Goal: Task Accomplishment & Management: Complete application form

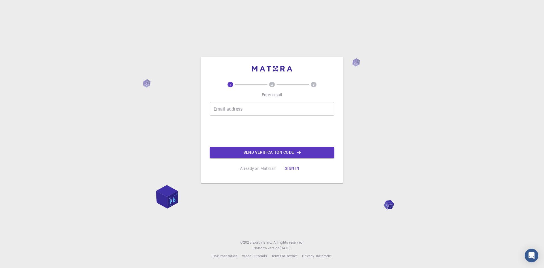
click at [263, 104] on input "Email address" at bounding box center [272, 109] width 125 height 14
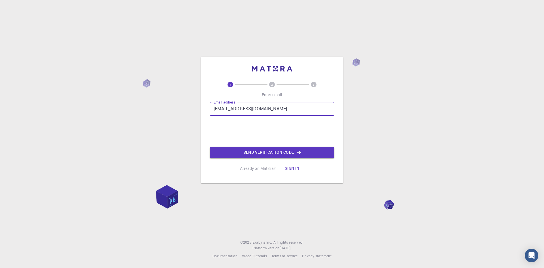
type input "[EMAIL_ADDRESS][DOMAIN_NAME]"
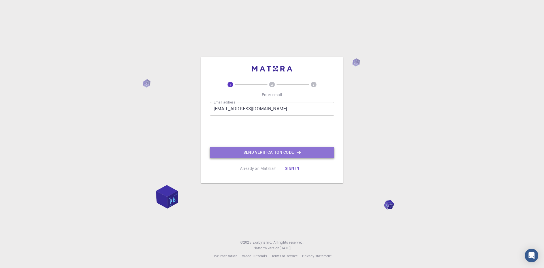
click at [270, 149] on button "Send verification code" at bounding box center [272, 152] width 125 height 11
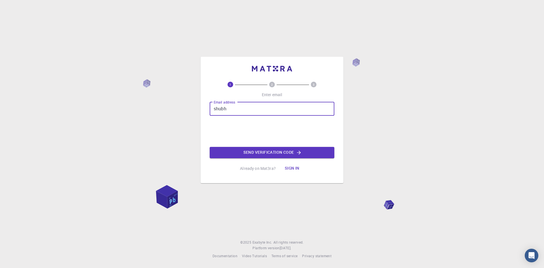
drag, startPoint x: 0, startPoint y: 0, endPoint x: 223, endPoint y: 111, distance: 249.2
click at [223, 111] on input "shubh" at bounding box center [272, 109] width 125 height 14
click at [230, 108] on input "shubh" at bounding box center [272, 109] width 125 height 14
click at [321, 107] on input "shubh" at bounding box center [272, 109] width 125 height 14
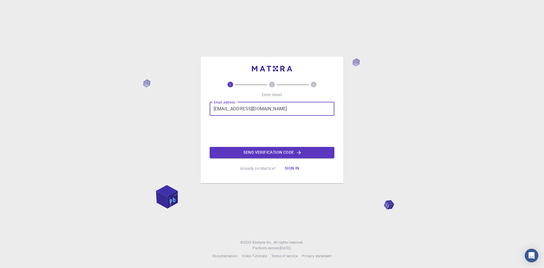
click at [232, 109] on input "[EMAIL_ADDRESS][DOMAIN_NAME]" at bounding box center [272, 109] width 125 height 14
click at [253, 110] on input "shubhamm0anand@gmail.com" at bounding box center [272, 109] width 125 height 14
type input "shubhamm0anandd@gmail.com"
click at [282, 151] on button "Send verification code" at bounding box center [272, 152] width 125 height 11
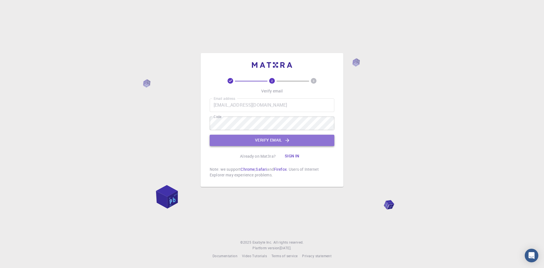
click at [302, 140] on button "Verify email" at bounding box center [272, 139] width 125 height 11
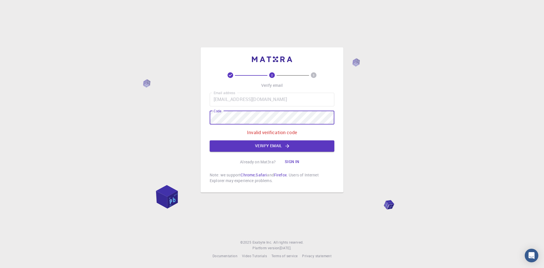
click at [208, 118] on div "2 3 Verify email Email address shubhamm0anandd@gmail.com Email address Code Cod…" at bounding box center [271, 119] width 143 height 145
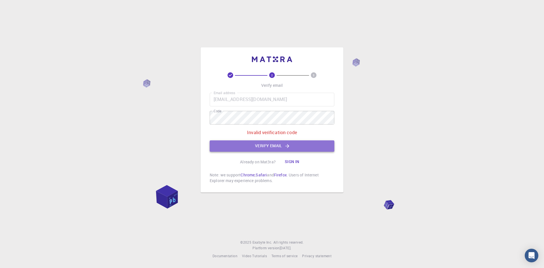
click at [259, 146] on button "Verify email" at bounding box center [272, 145] width 125 height 11
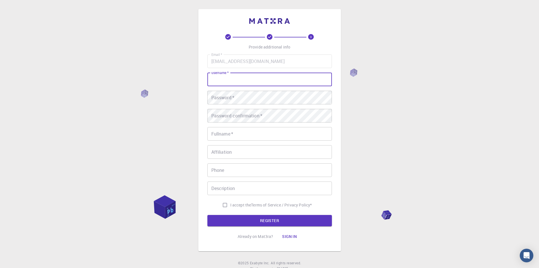
click at [233, 79] on input "username   *" at bounding box center [270, 79] width 125 height 14
type input "[PERSON_NAME]"
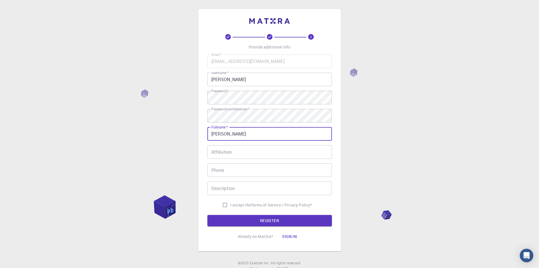
type input "Shubham Anand"
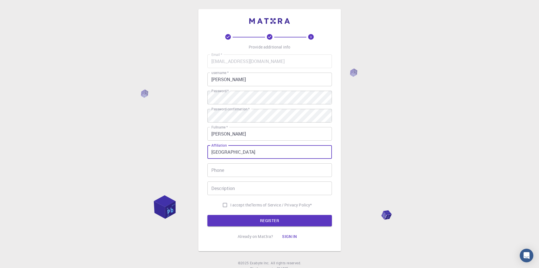
type input "Amity University"
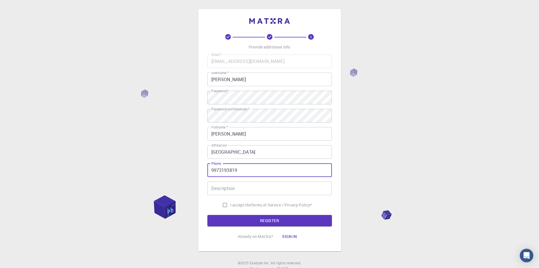
type input "9973193819"
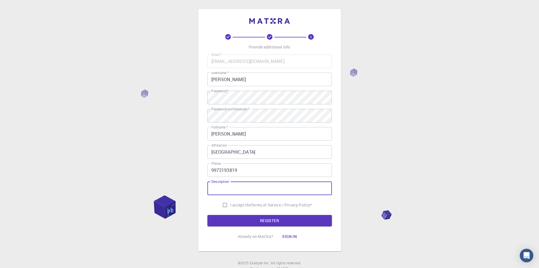
click at [298, 193] on input "Description" at bounding box center [270, 188] width 125 height 14
click at [221, 206] on input "I accept the Terms of Service / Privacy Policy *" at bounding box center [225, 204] width 11 height 11
checkbox input "true"
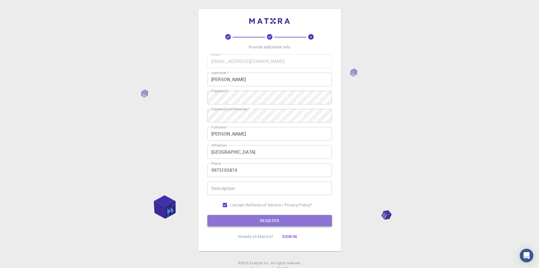
click at [237, 223] on button "REGISTER" at bounding box center [270, 220] width 125 height 11
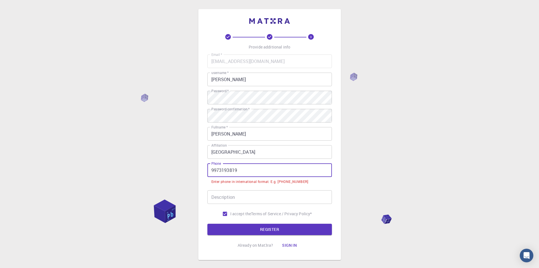
click at [210, 171] on input "9973193819" at bounding box center [270, 170] width 125 height 14
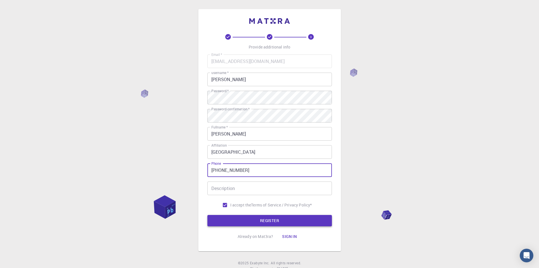
type input "+919973193819"
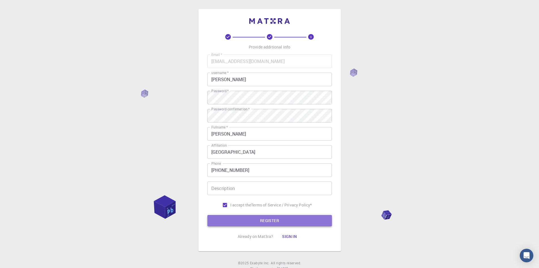
click at [317, 221] on button "REGISTER" at bounding box center [270, 220] width 125 height 11
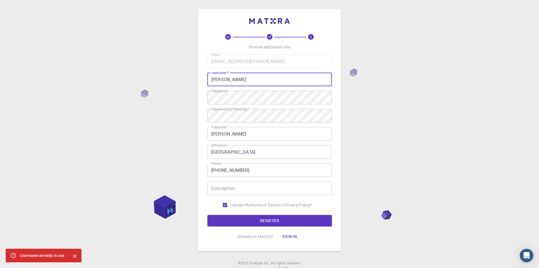
click at [234, 80] on input "shubham" at bounding box center [270, 79] width 125 height 14
type input "shubhammanandd"
click at [305, 221] on button "REGISTER" at bounding box center [270, 220] width 125 height 11
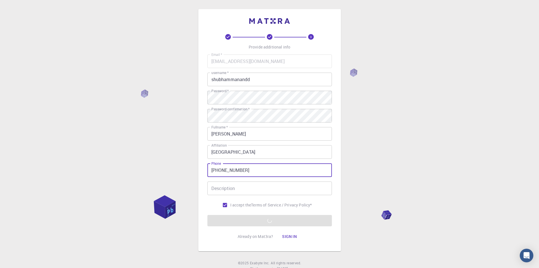
drag, startPoint x: 260, startPoint y: 174, endPoint x: 210, endPoint y: 176, distance: 50.1
click at [210, 176] on input "+919973193819" at bounding box center [270, 170] width 125 height 14
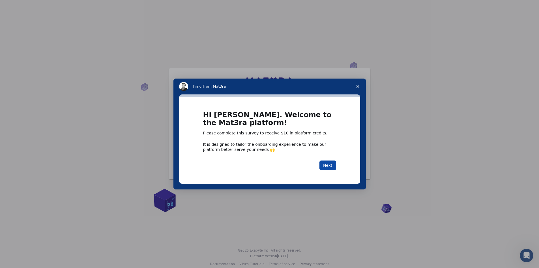
click at [329, 167] on button "Next" at bounding box center [328, 165] width 17 height 10
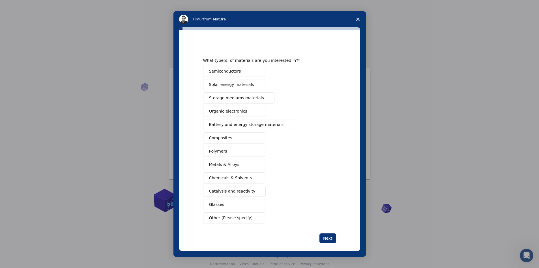
click at [215, 70] on span "Semiconductors" at bounding box center [225, 71] width 32 height 6
click at [224, 121] on button "Battery and energy storage materials" at bounding box center [248, 124] width 91 height 11
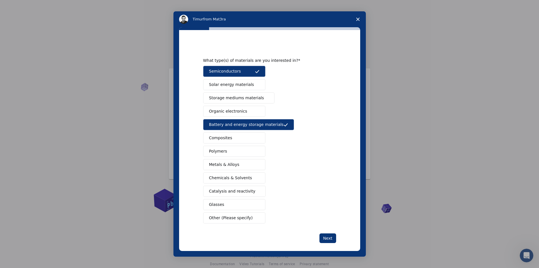
click at [238, 191] on span "Catalysis and reactivity" at bounding box center [232, 191] width 46 height 6
click at [333, 239] on button "Next" at bounding box center [328, 238] width 17 height 10
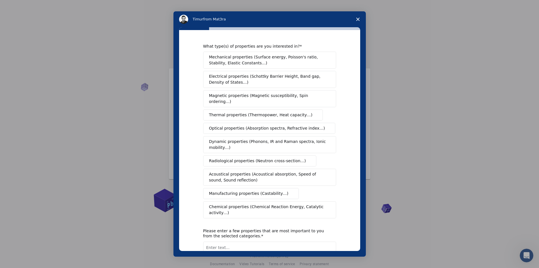
click at [250, 62] on span "Mechanical properties (Surface energy, Poisson's ratio, Stability, Elastic Cons…" at bounding box center [268, 60] width 118 height 12
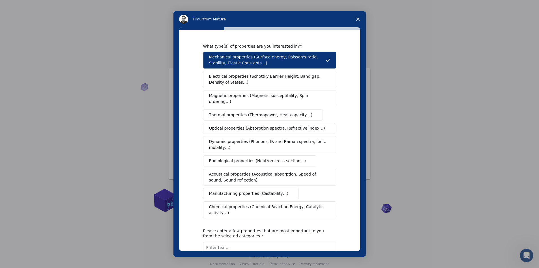
click at [300, 125] on span "Optical properties (Absorption spectra, Refractive index…)" at bounding box center [267, 128] width 116 height 6
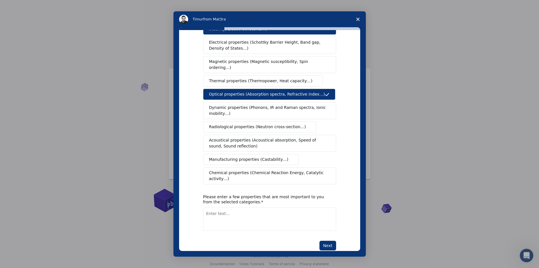
scroll to position [35, 0]
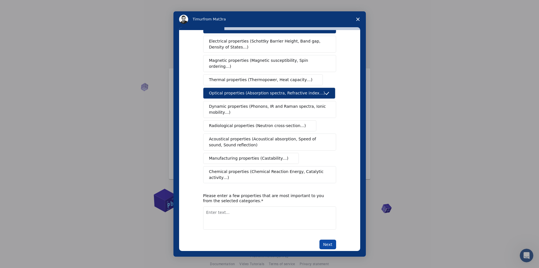
click at [328, 239] on button "Next" at bounding box center [328, 244] width 17 height 10
click at [231, 215] on textarea "Enter text..." at bounding box center [269, 224] width 133 height 23
drag, startPoint x: 327, startPoint y: 232, endPoint x: 207, endPoint y: 210, distance: 121.8
click at [208, 214] on div "What type(s) of properties are you interested in? Mechanical properties (Surfac…" at bounding box center [269, 128] width 133 height 240
click at [208, 206] on textarea "absorbtion and thermodynamic property" at bounding box center [269, 217] width 133 height 23
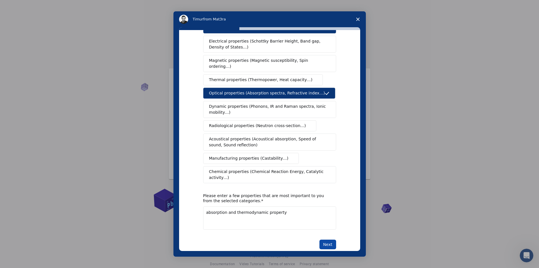
type textarea "absorption and thermodynamic property"
click at [333, 239] on button "Next" at bounding box center [328, 244] width 17 height 10
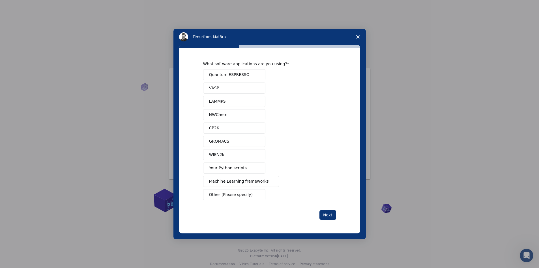
click at [237, 92] on button "VASP" at bounding box center [234, 87] width 62 height 11
click at [243, 71] on button "Quantum ESPRESSO" at bounding box center [234, 74] width 62 height 11
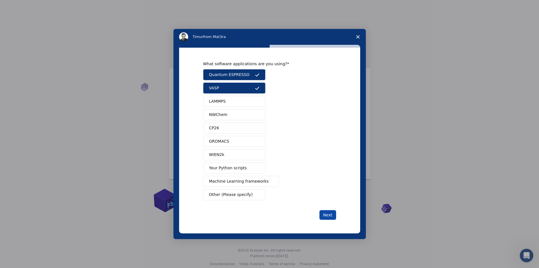
click at [330, 212] on button "Next" at bounding box center [328, 215] width 17 height 10
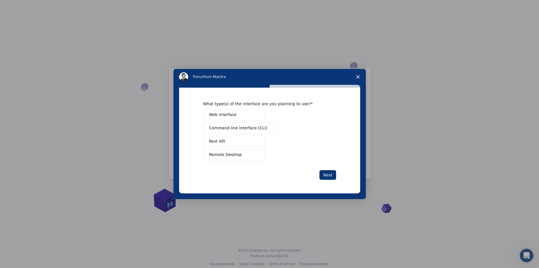
click at [211, 128] on span "Command-line interface (CLI)" at bounding box center [238, 128] width 58 height 6
click at [217, 111] on button "Web interface" at bounding box center [234, 114] width 62 height 11
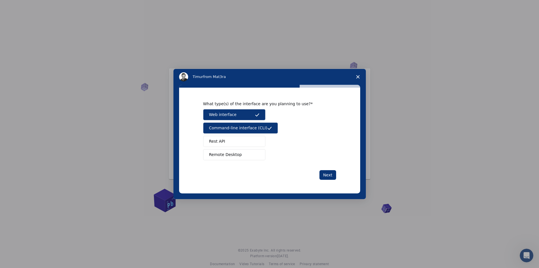
click at [255, 157] on button "Remote Desktop" at bounding box center [234, 154] width 62 height 11
click at [260, 146] on button "Rest API" at bounding box center [234, 141] width 62 height 11
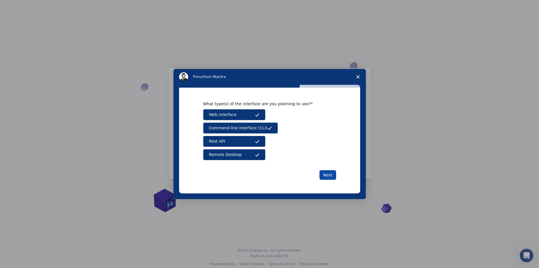
click at [325, 172] on button "Next" at bounding box center [328, 175] width 17 height 10
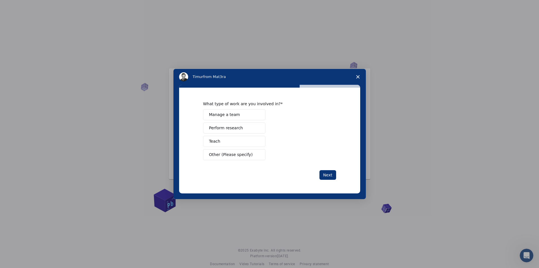
click at [225, 131] on span "Perform research" at bounding box center [226, 128] width 34 height 6
click at [325, 174] on button "Next" at bounding box center [328, 175] width 17 height 10
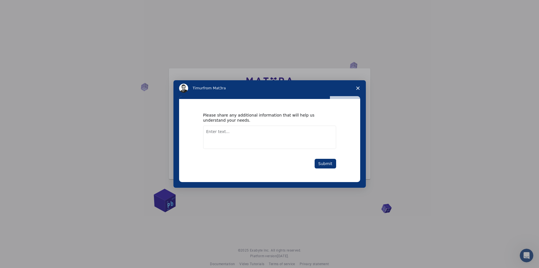
click at [240, 135] on textarea "Enter text..." at bounding box center [269, 136] width 133 height 23
type textarea "I need to do GC DFT for carbon binding"
click at [325, 160] on button "Submit" at bounding box center [326, 164] width 22 height 10
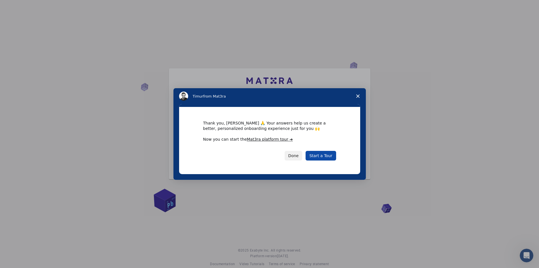
click at [322, 154] on link "Start a Tour" at bounding box center [321, 156] width 30 height 10
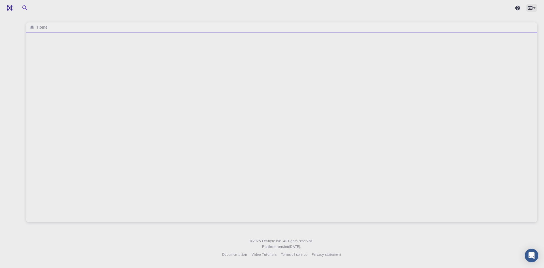
click at [533, 7] on icon at bounding box center [534, 8] width 6 height 6
click at [530, 5] on div at bounding box center [272, 134] width 544 height 268
click at [64, 9] on icon "button" at bounding box center [66, 8] width 6 height 6
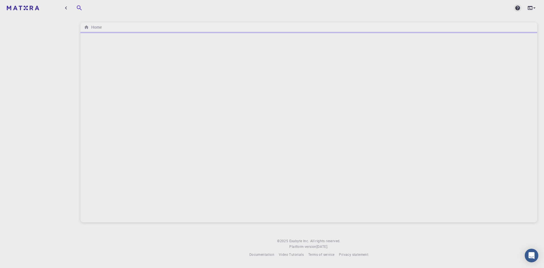
click at [518, 4] on div at bounding box center [517, 8] width 8 height 8
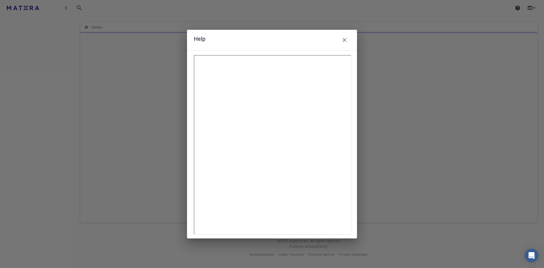
click at [345, 42] on icon "button" at bounding box center [344, 40] width 7 height 7
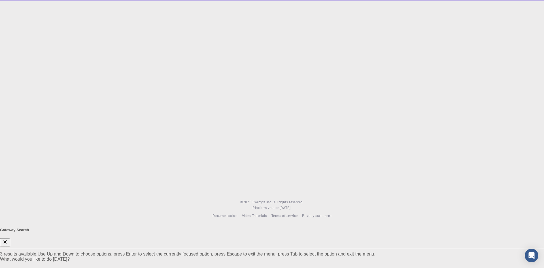
click at [156, 261] on div at bounding box center [272, 263] width 544 height 5
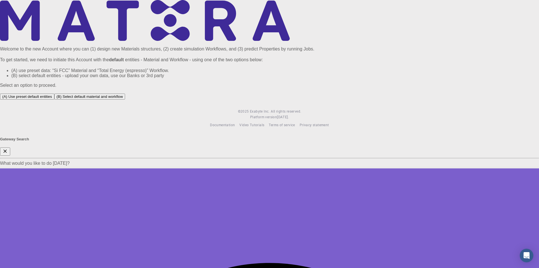
drag, startPoint x: 108, startPoint y: 149, endPoint x: 99, endPoint y: 138, distance: 14.0
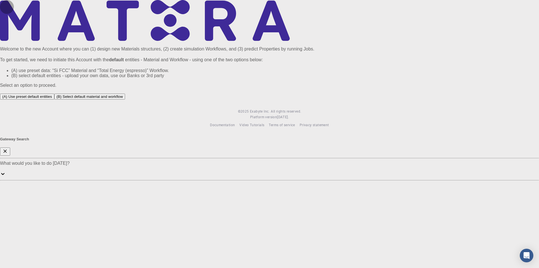
click at [8, 148] on icon "button" at bounding box center [5, 151] width 6 height 6
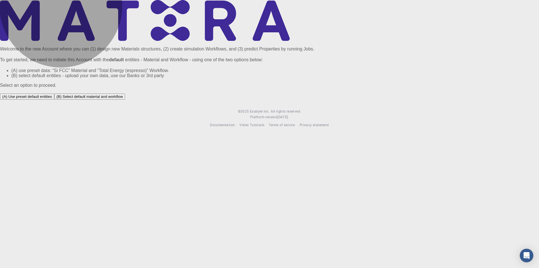
click at [125, 99] on button "(B) Select default material and workflow" at bounding box center [89, 96] width 71 height 6
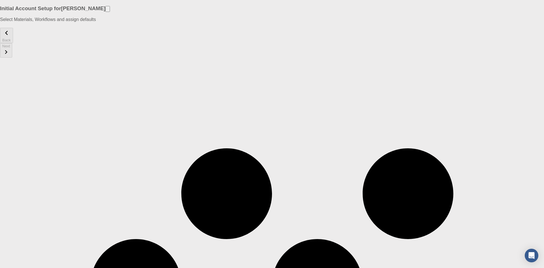
checkbox input "true"
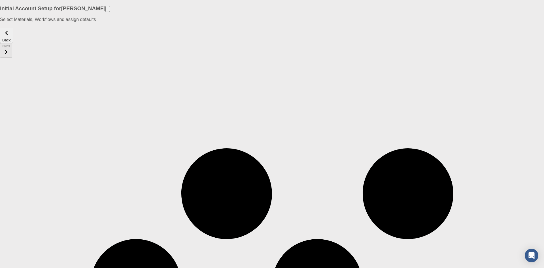
checkbox input "true"
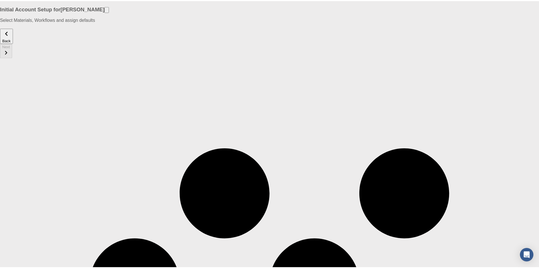
scroll to position [156, 0]
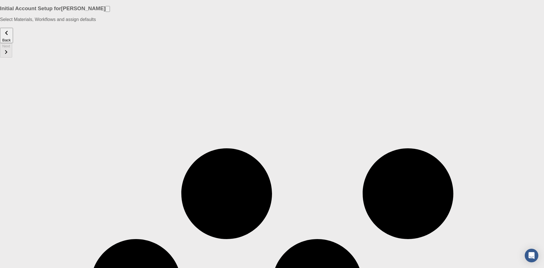
checkbox input "true"
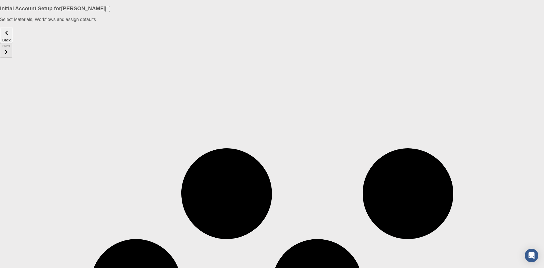
checkbox input "true"
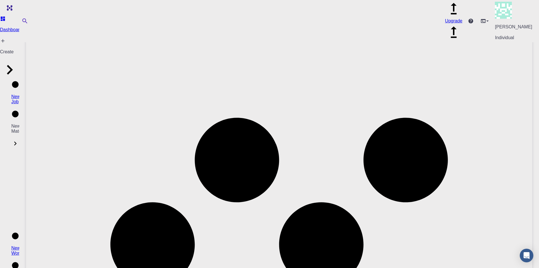
drag, startPoint x: 368, startPoint y: 166, endPoint x: 439, endPoint y: 200, distance: 78.8
drag, startPoint x: 429, startPoint y: 196, endPoint x: 400, endPoint y: 201, distance: 29.3
click at [42, 29] on h6 "Home" at bounding box center [41, 28] width 13 height 6
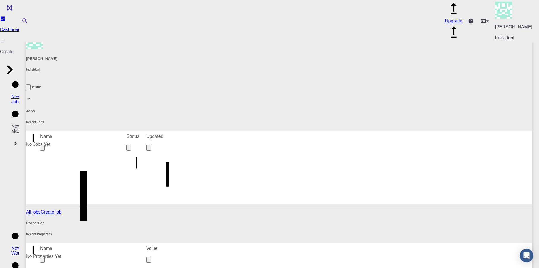
click at [41, 209] on link "All jobs" at bounding box center [33, 211] width 15 height 5
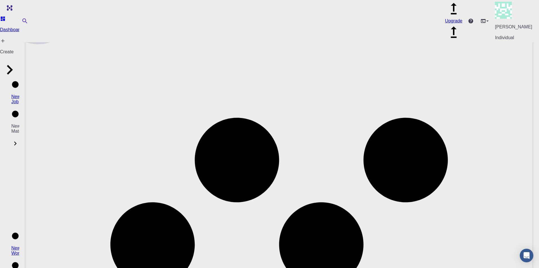
click at [485, 18] on icon at bounding box center [488, 21] width 6 height 6
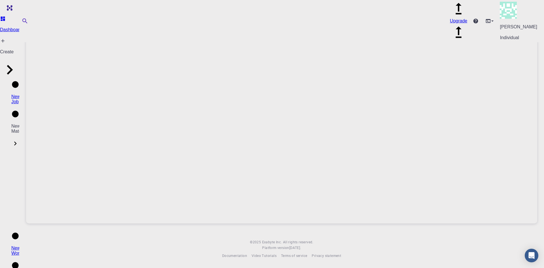
drag, startPoint x: 211, startPoint y: 25, endPoint x: 139, endPoint y: 29, distance: 72.8
click at [139, 29] on div "Home Shubham Anand Workflows - Total Energy (clone) (clone) (clone)" at bounding box center [281, 27] width 511 height 11
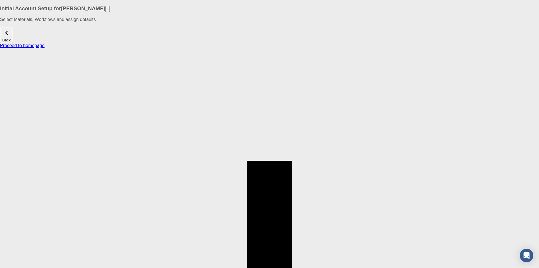
drag, startPoint x: 314, startPoint y: 115, endPoint x: 287, endPoint y: 114, distance: 26.3
click at [11, 37] on icon "button" at bounding box center [6, 33] width 8 height 8
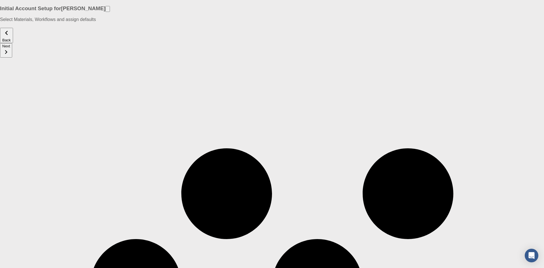
click at [273, 43] on div at bounding box center [272, 43] width 544 height 0
drag, startPoint x: 270, startPoint y: 37, endPoint x: 292, endPoint y: 36, distance: 22.7
click at [292, 36] on div "Back Next" at bounding box center [272, 43] width 544 height 30
drag, startPoint x: 70, startPoint y: 104, endPoint x: 168, endPoint y: 93, distance: 98.6
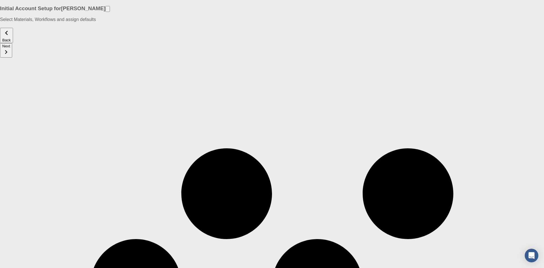
click at [13, 39] on button "Back" at bounding box center [6, 35] width 13 height 15
type input "dft"
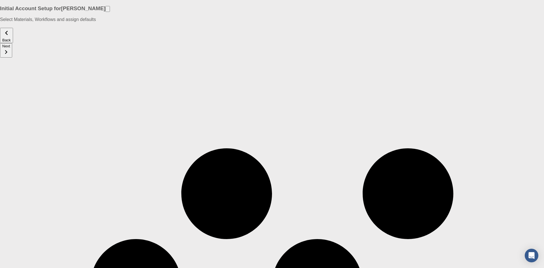
click at [11, 35] on icon "button" at bounding box center [6, 33] width 8 height 8
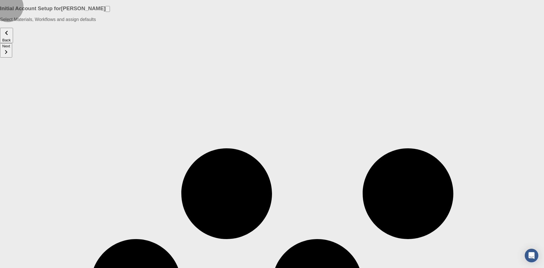
click at [11, 37] on icon "button" at bounding box center [6, 33] width 8 height 8
click at [10, 48] on icon "button" at bounding box center [6, 52] width 8 height 8
click at [12, 43] on button "Next" at bounding box center [6, 50] width 12 height 14
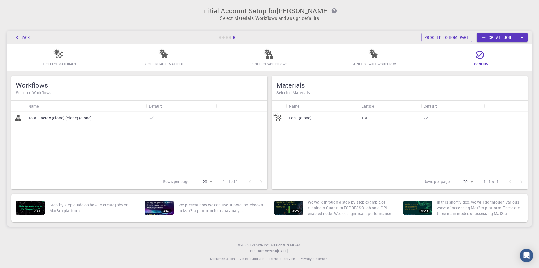
click at [149, 119] on icon at bounding box center [152, 118] width 6 height 6
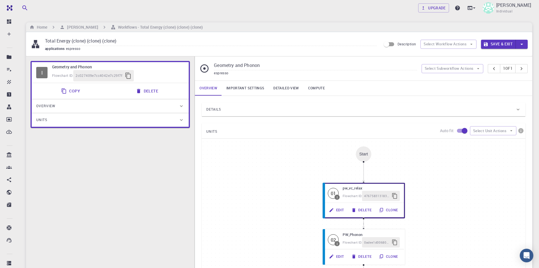
click at [363, 155] on div "Start" at bounding box center [364, 153] width 9 height 5
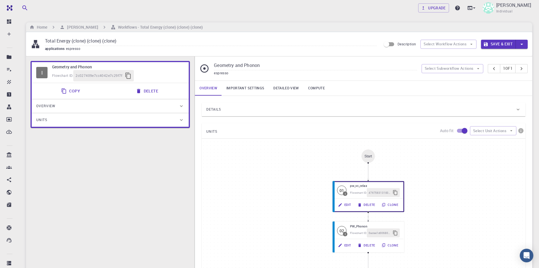
click at [457, 130] on input "checkbox" at bounding box center [465, 130] width 32 height 11
click at [457, 130] on input "checkbox" at bounding box center [459, 130] width 32 height 11
checkbox input "true"
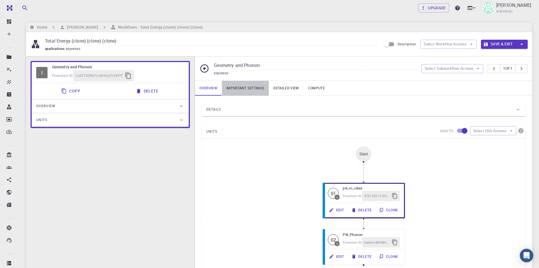
click at [250, 87] on link "Important settings" at bounding box center [245, 88] width 47 height 15
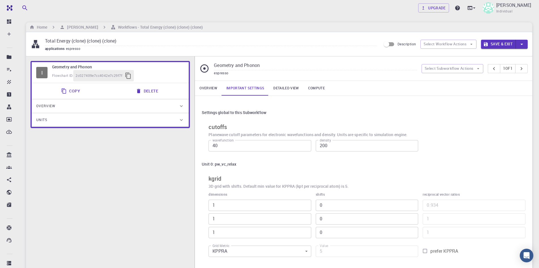
click at [285, 84] on link "Detailed view" at bounding box center [286, 88] width 35 height 15
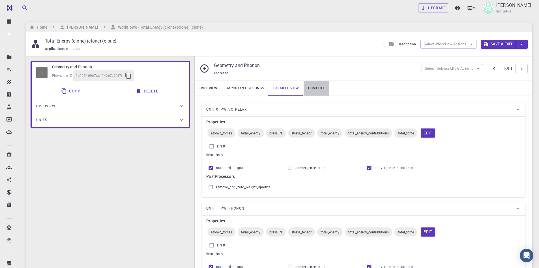
click at [315, 88] on link "Compute" at bounding box center [317, 88] width 26 height 15
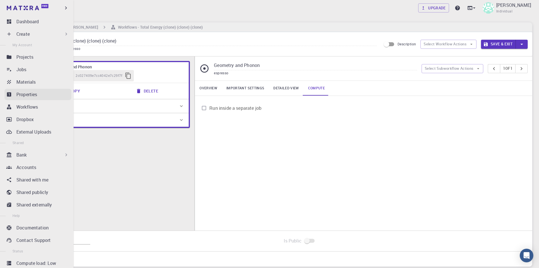
click at [40, 93] on div "Properties" at bounding box center [43, 94] width 55 height 7
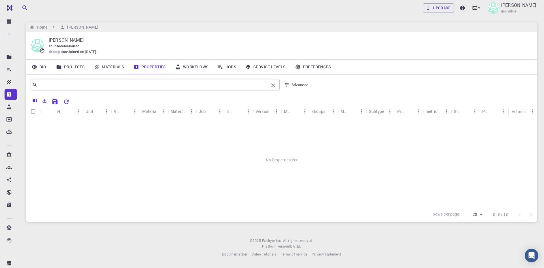
click at [41, 87] on input "text" at bounding box center [152, 85] width 231 height 8
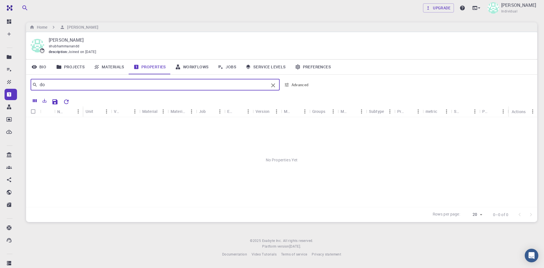
type input "d"
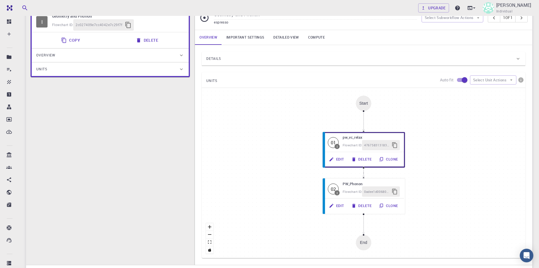
scroll to position [43, 0]
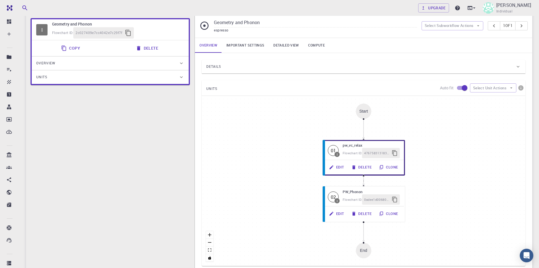
click at [98, 122] on div "I Geometry and Phonon Flowchart ID: 2c027409e7cc4042e7c29f7f Copy Delete Overvi…" at bounding box center [110, 148] width 168 height 268
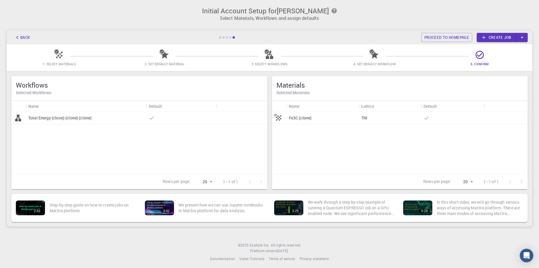
click at [292, 122] on div "Fe3C (clone)" at bounding box center [322, 118] width 72 height 12
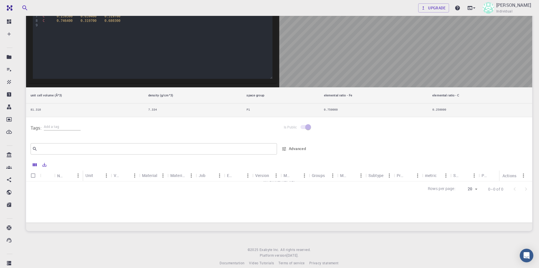
scroll to position [161, 0]
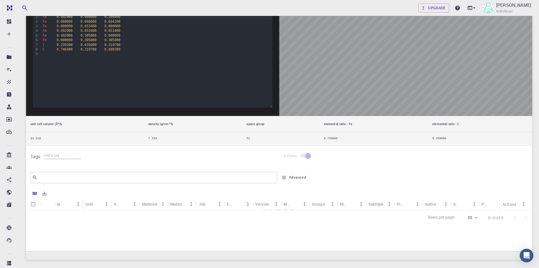
drag, startPoint x: 254, startPoint y: 133, endPoint x: 253, endPoint y: 127, distance: 6.6
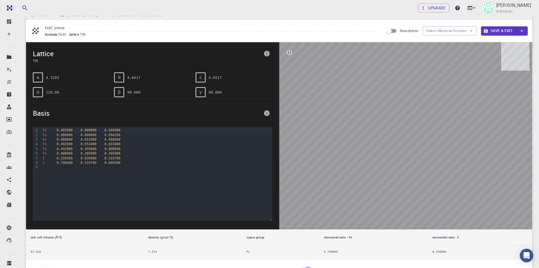
scroll to position [0, 0]
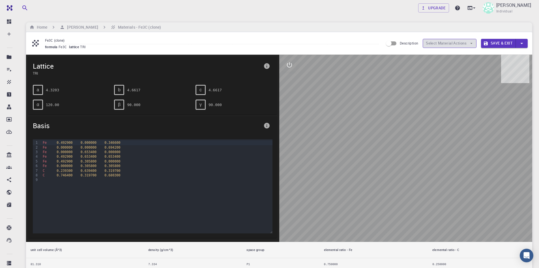
click at [455, 43] on button "Select Material Actions" at bounding box center [450, 43] width 54 height 9
click at [471, 5] on icon at bounding box center [470, 8] width 6 height 6
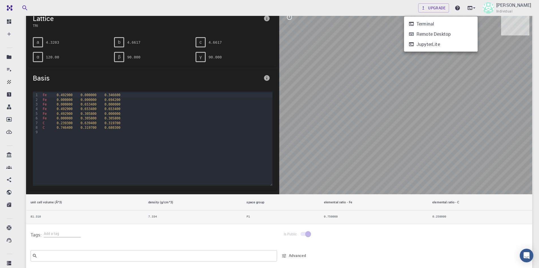
scroll to position [57, 0]
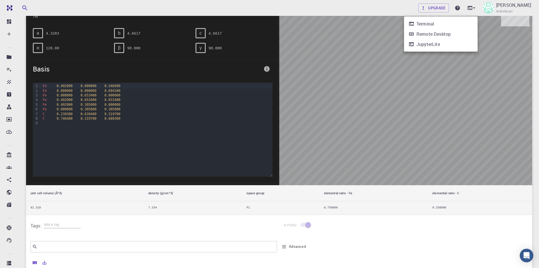
drag, startPoint x: 383, startPoint y: 84, endPoint x: 419, endPoint y: 118, distance: 49.5
click at [419, 118] on div at bounding box center [269, 134] width 539 height 268
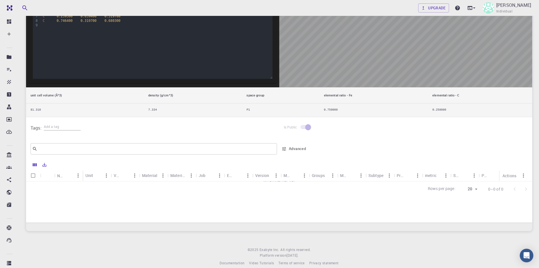
scroll to position [161, 0]
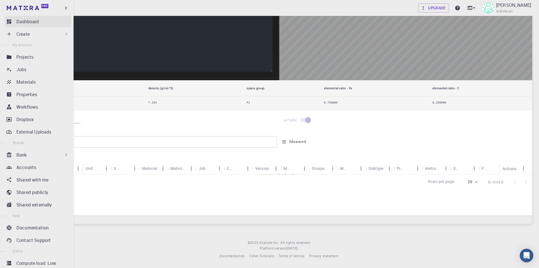
click at [14, 23] on link "Dashboard" at bounding box center [38, 21] width 67 height 11
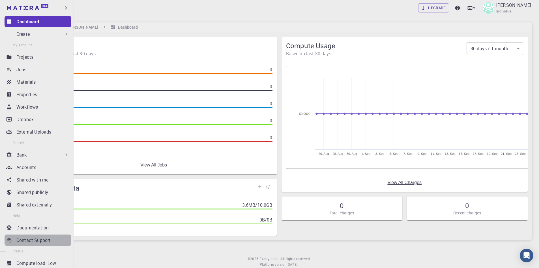
click at [38, 240] on p "Contact Support" at bounding box center [33, 239] width 34 height 7
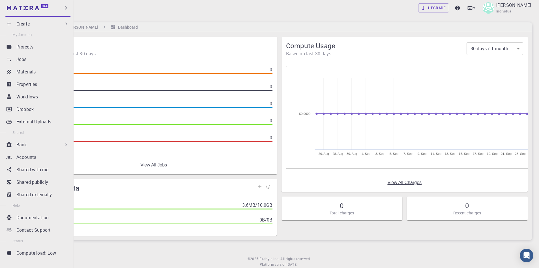
scroll to position [14, 0]
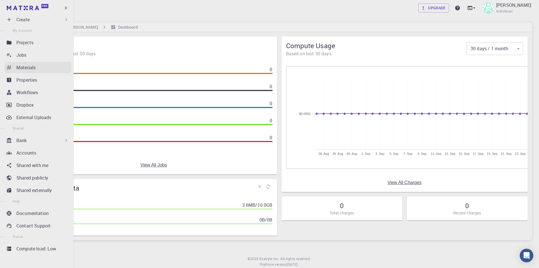
drag, startPoint x: 34, startPoint y: 68, endPoint x: 40, endPoint y: 66, distance: 6.2
click at [34, 68] on p "Materials" at bounding box center [25, 67] width 19 height 7
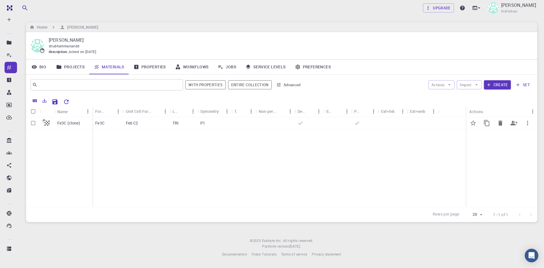
click at [85, 123] on div "Fe3C (clone)" at bounding box center [73, 123] width 38 height 12
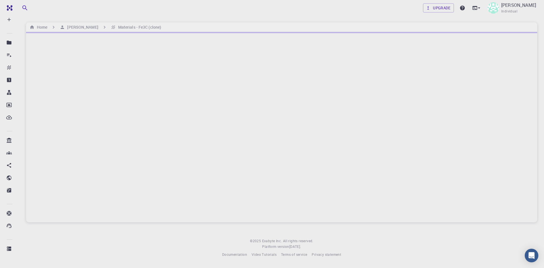
click at [78, 122] on div at bounding box center [281, 127] width 511 height 190
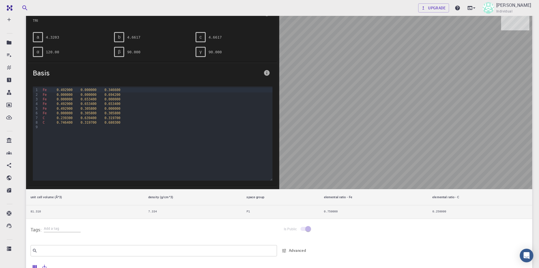
scroll to position [113, 0]
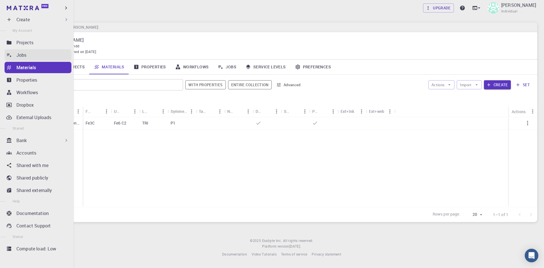
drag, startPoint x: 34, startPoint y: 43, endPoint x: 40, endPoint y: 56, distance: 15.2
click at [34, 43] on div "Projects" at bounding box center [43, 42] width 55 height 7
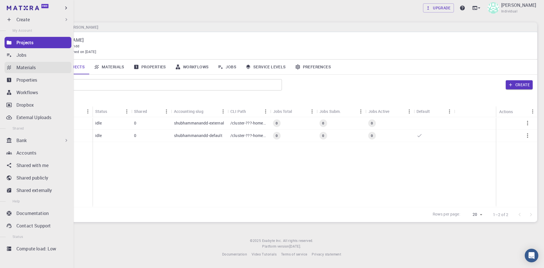
click at [14, 68] on link "Materials" at bounding box center [38, 67] width 67 height 11
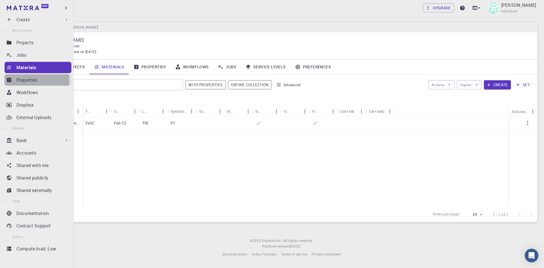
click at [31, 80] on p "Properties" at bounding box center [26, 79] width 21 height 7
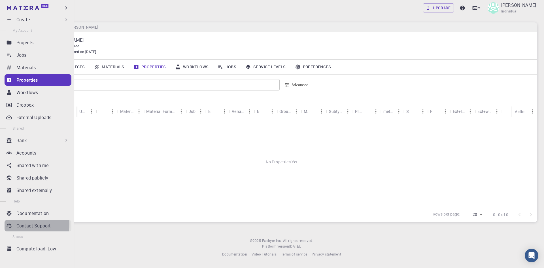
click at [18, 224] on p "Contact Support" at bounding box center [33, 225] width 34 height 7
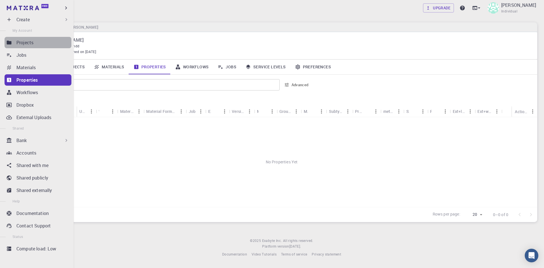
click at [42, 41] on div "Projects" at bounding box center [43, 42] width 55 height 7
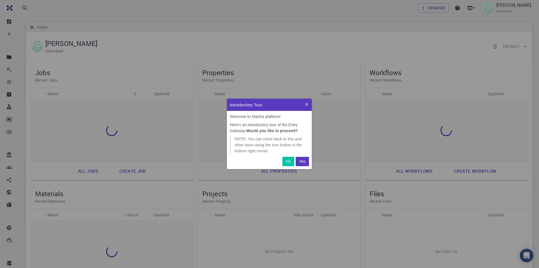
scroll to position [66, 81]
click at [289, 157] on button "No" at bounding box center [289, 161] width 12 height 9
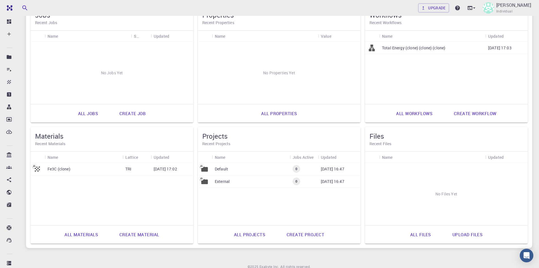
scroll to position [25, 0]
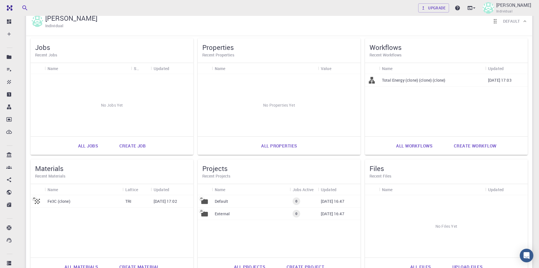
click at [443, 82] on p "Total Energy (clone) (clone) (clone)" at bounding box center [413, 80] width 63 height 6
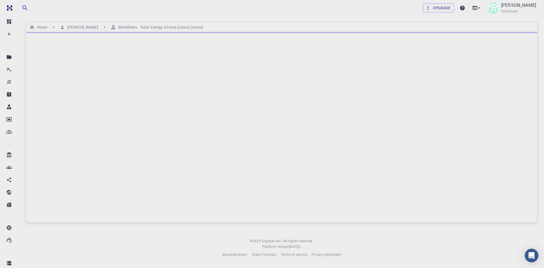
click at [443, 82] on div at bounding box center [281, 127] width 511 height 190
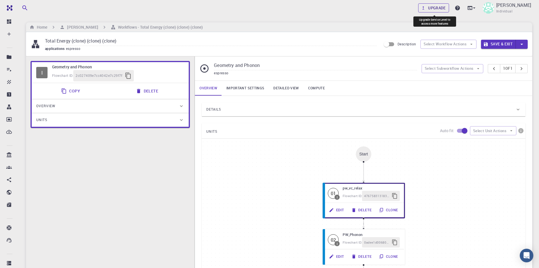
click at [437, 8] on link "Upgrade" at bounding box center [433, 7] width 31 height 9
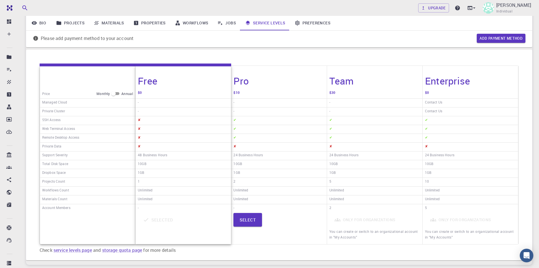
scroll to position [57, 0]
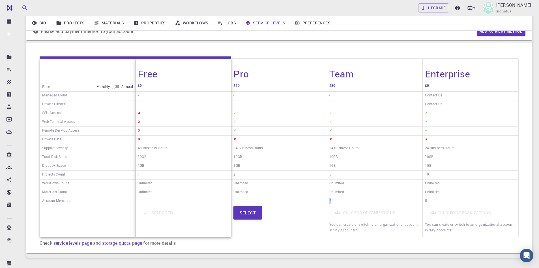
drag, startPoint x: 344, startPoint y: 204, endPoint x: 328, endPoint y: 202, distance: 15.3
click at [328, 202] on div "2" at bounding box center [374, 201] width 95 height 8
click at [116, 89] on input "checkbox" at bounding box center [113, 86] width 20 height 7
checkbox input "true"
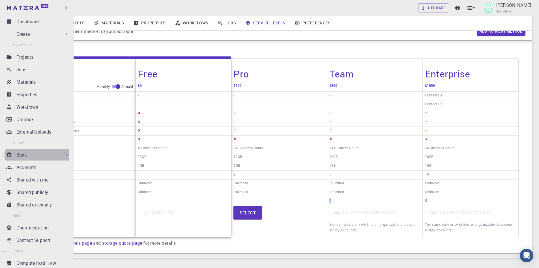
click at [16, 153] on div "Bank" at bounding box center [38, 154] width 67 height 11
